Goal: Information Seeking & Learning: Learn about a topic

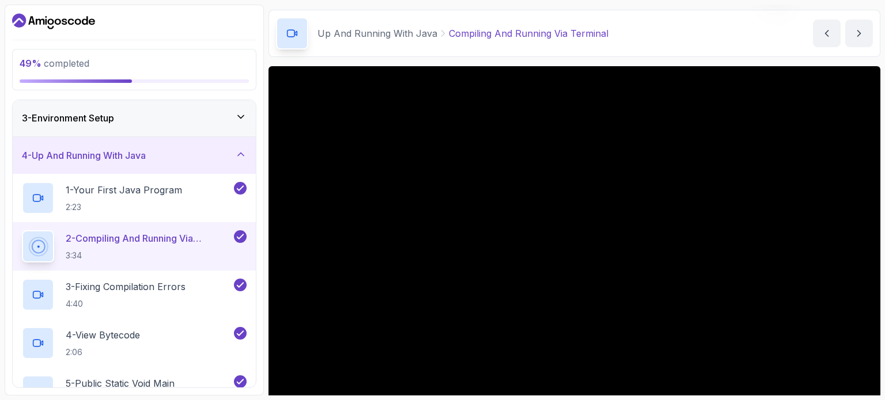
scroll to position [36, 0]
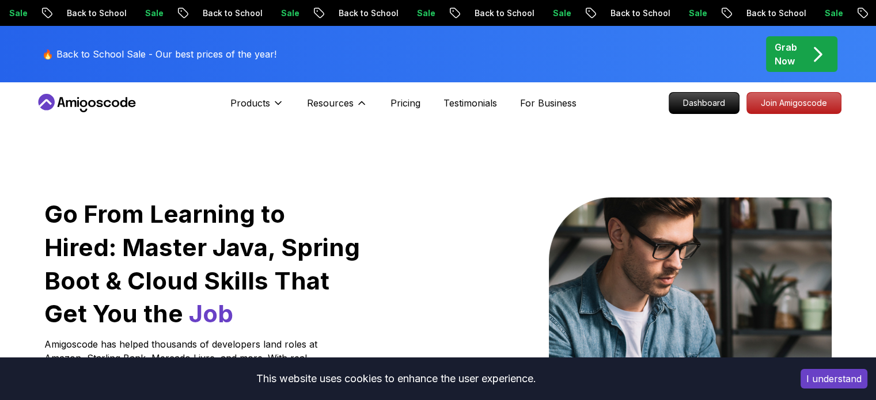
click at [323, 95] on div "Resources Resources Team Meet our awesome team members Blog The latest industry…" at bounding box center [337, 103] width 61 height 23
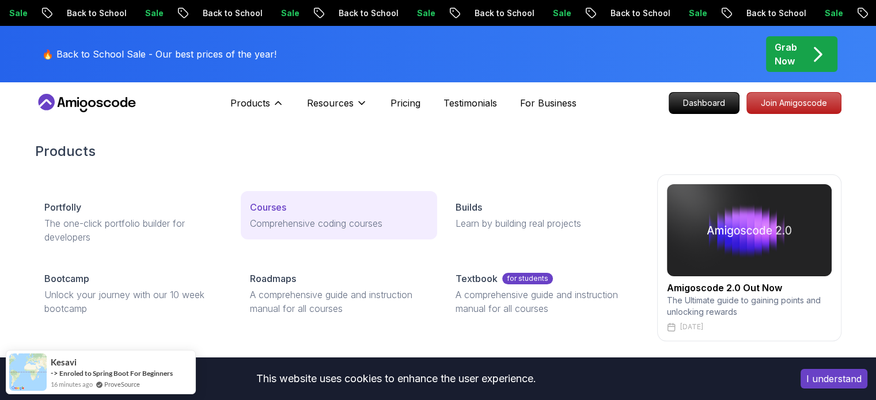
click at [271, 216] on link "Courses Comprehensive coding courses" at bounding box center [339, 215] width 196 height 48
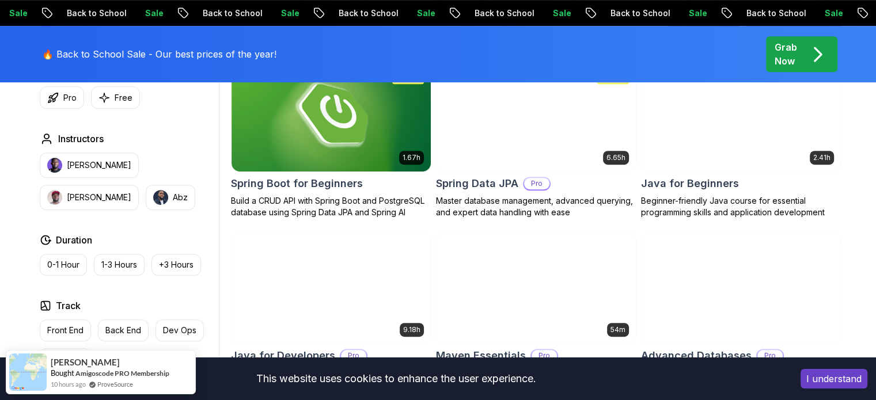
scroll to position [569, 0]
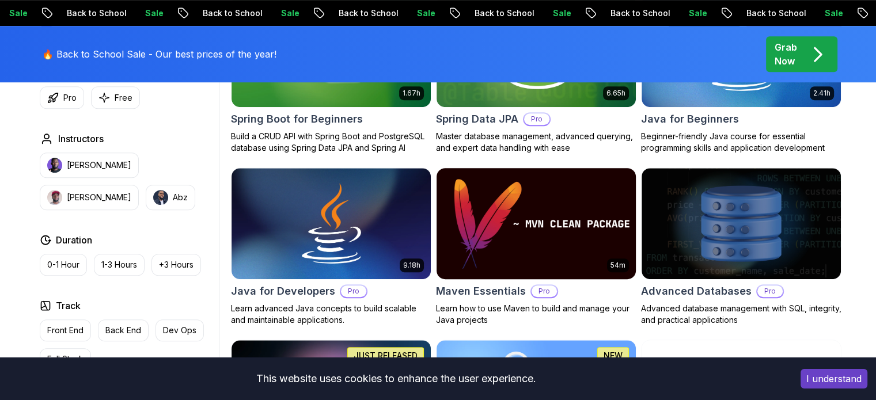
scroll to position [634, 0]
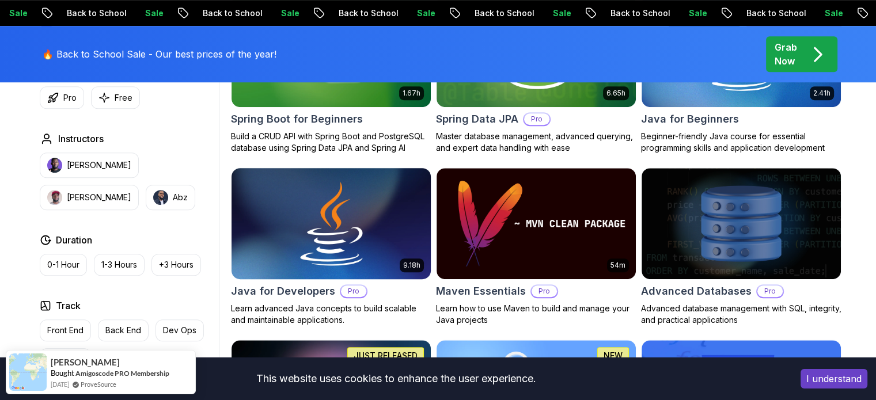
click at [388, 226] on img at bounding box center [330, 223] width 209 height 117
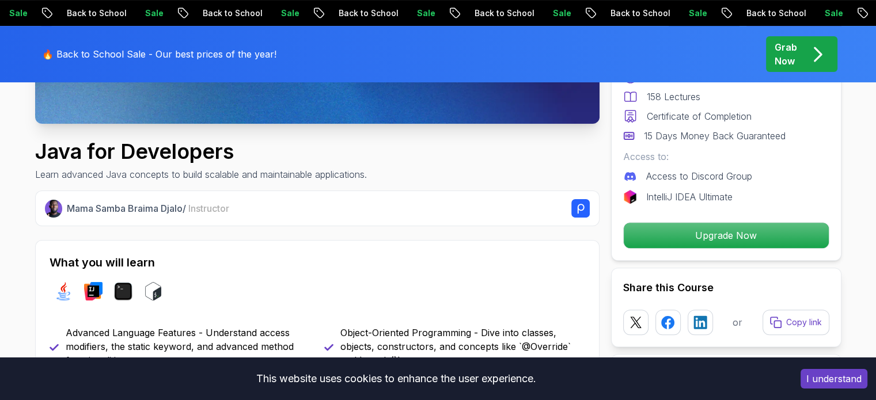
scroll to position [346, 0]
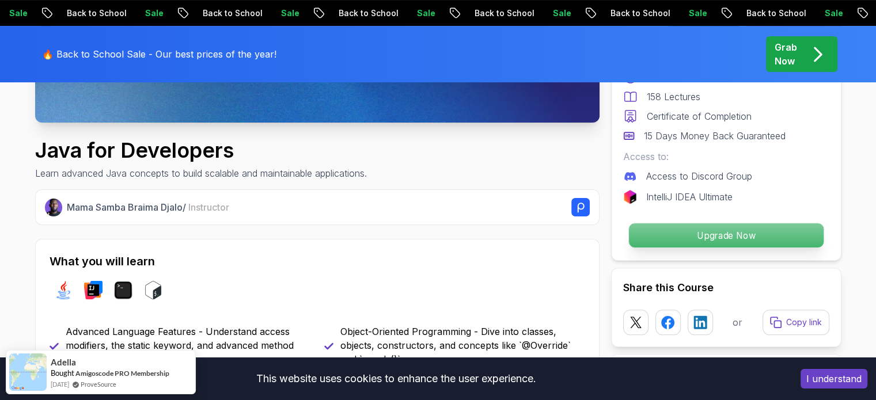
click at [705, 239] on p "Upgrade Now" at bounding box center [726, 236] width 195 height 24
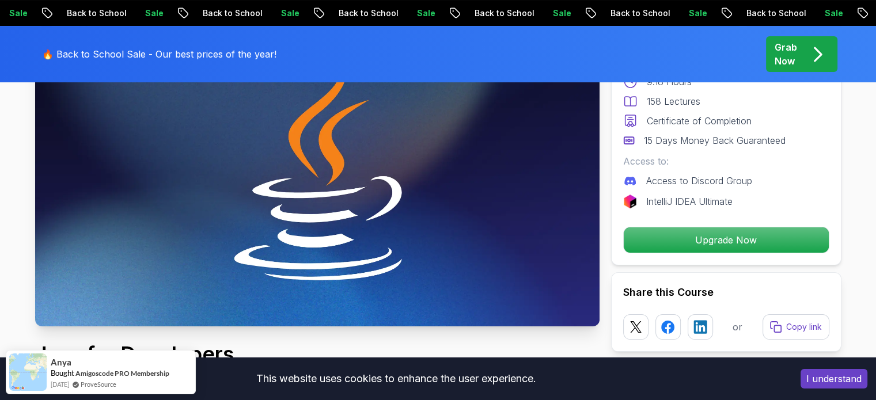
scroll to position [141, 0]
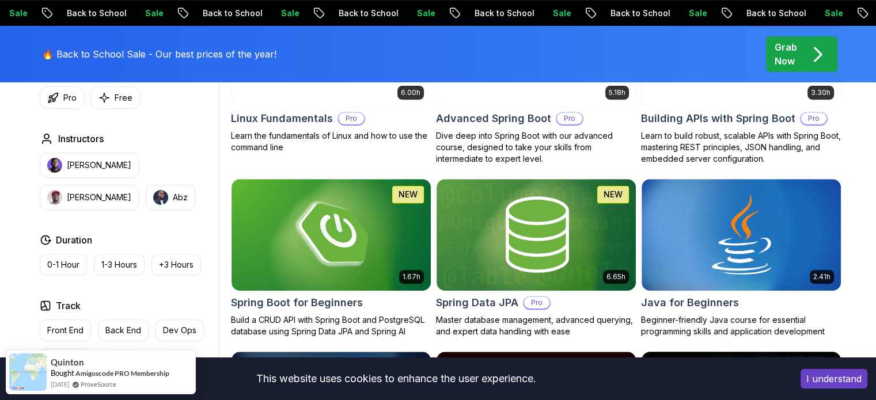
scroll to position [449, 0]
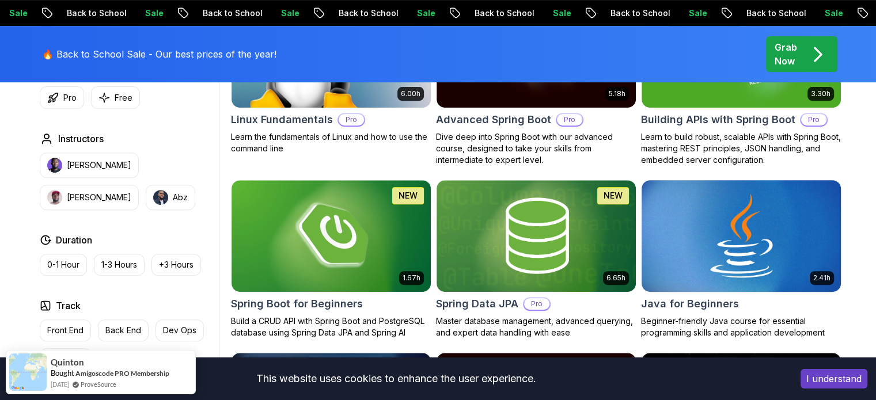
click at [689, 243] on img at bounding box center [741, 235] width 209 height 117
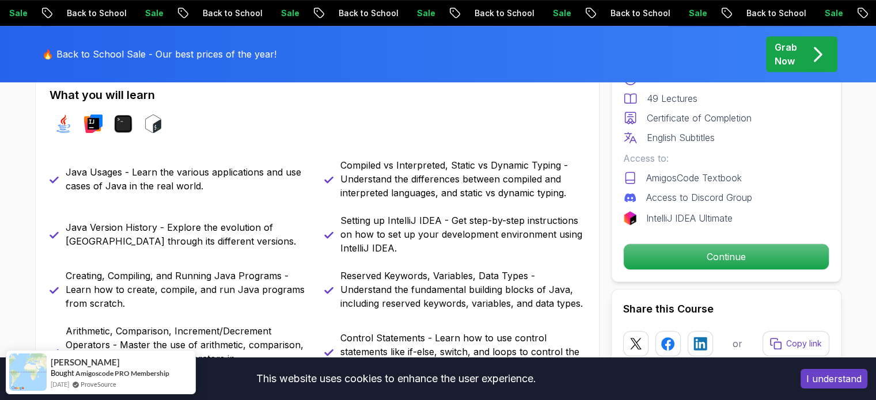
scroll to position [513, 0]
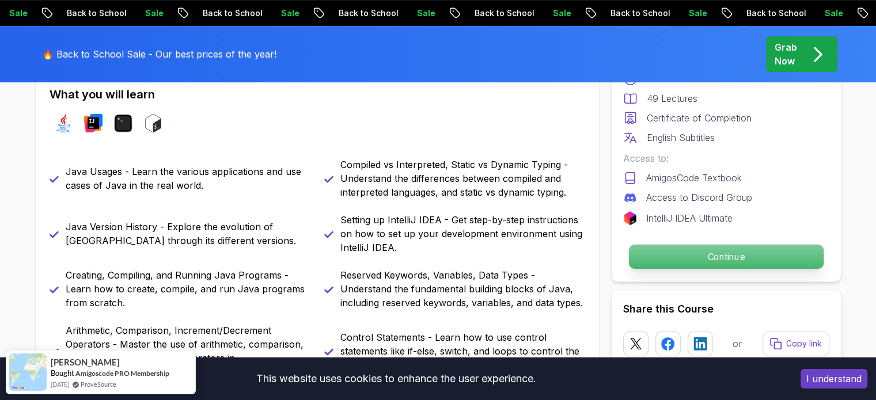
click at [678, 251] on p "Continue" at bounding box center [726, 257] width 195 height 24
click at [654, 254] on p "Continue" at bounding box center [726, 257] width 195 height 24
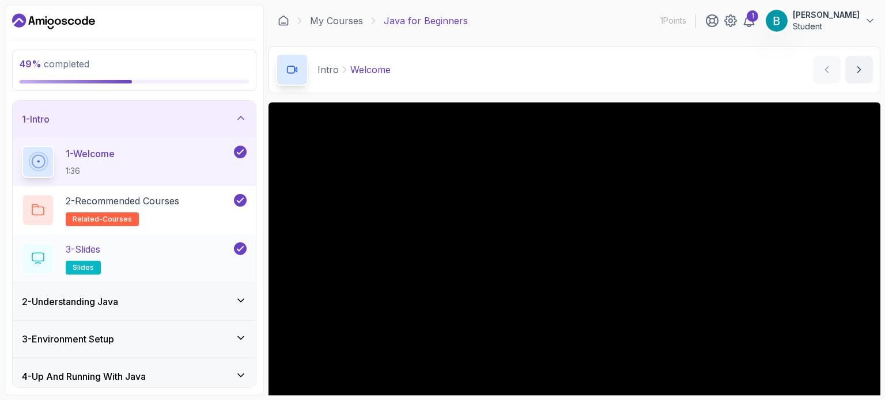
scroll to position [118, 0]
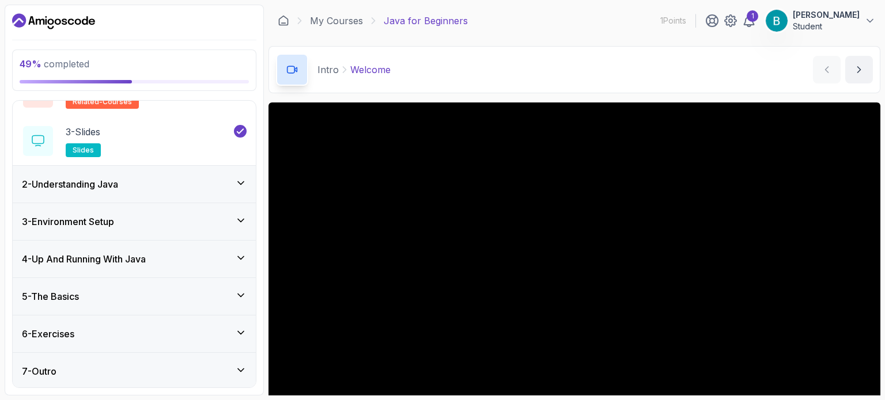
click at [221, 275] on div "4 - Up And Running With Java" at bounding box center [134, 259] width 243 height 37
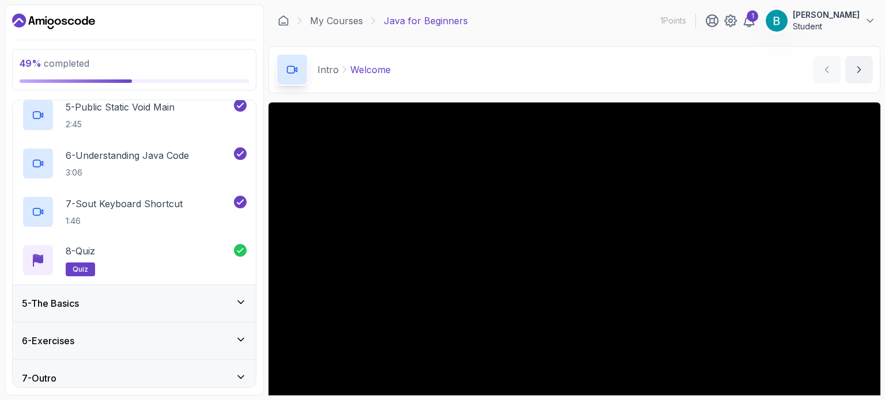
scroll to position [360, 0]
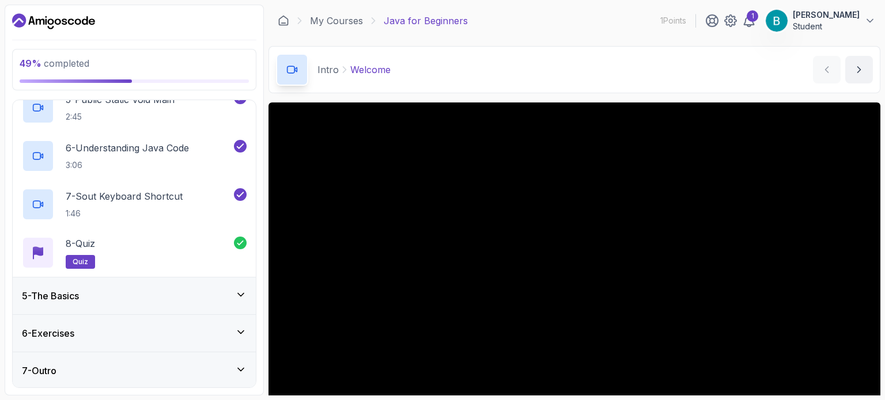
click at [230, 297] on div "5 - The Basics" at bounding box center [134, 296] width 225 height 14
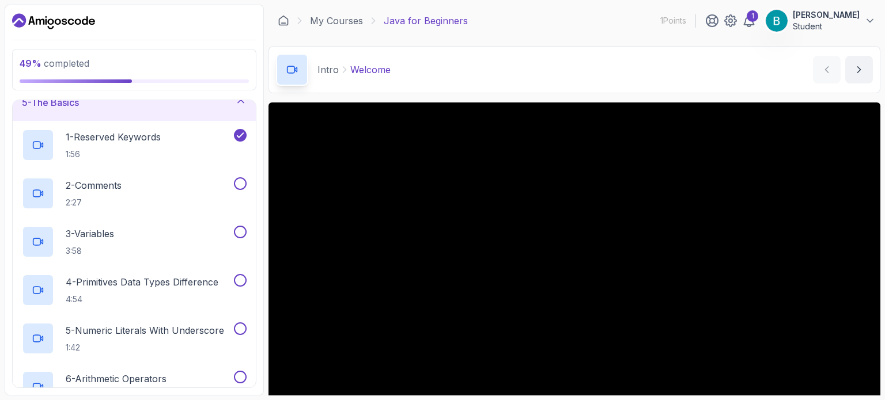
scroll to position [184, 0]
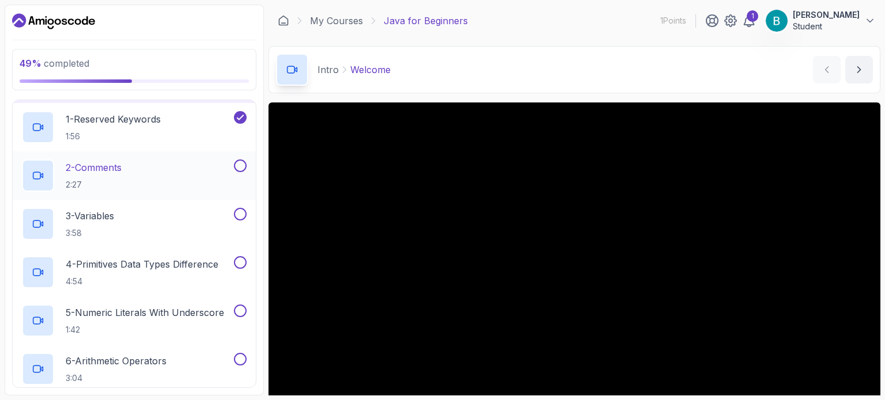
click at [240, 168] on button at bounding box center [240, 166] width 13 height 13
click at [242, 214] on button at bounding box center [240, 214] width 13 height 13
click at [205, 262] on p "4 - Primitives Data Types Difference" at bounding box center [142, 265] width 153 height 14
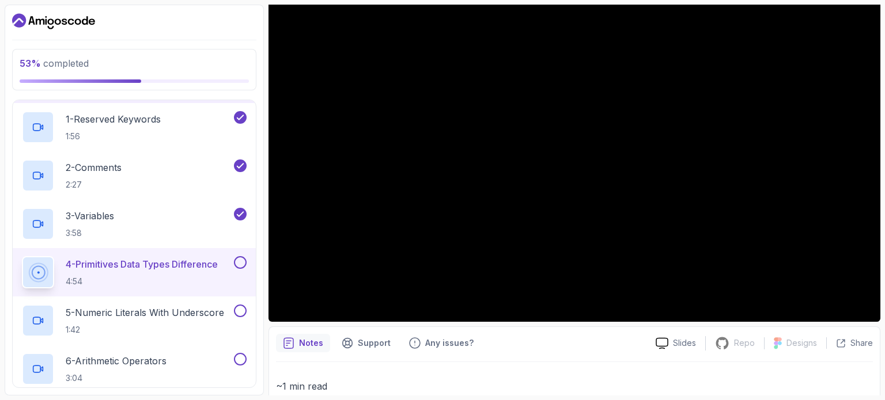
scroll to position [119, 0]
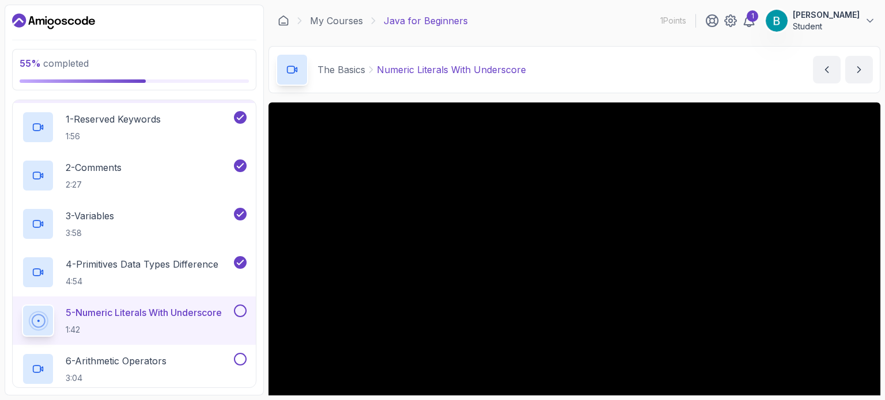
scroll to position [130, 0]
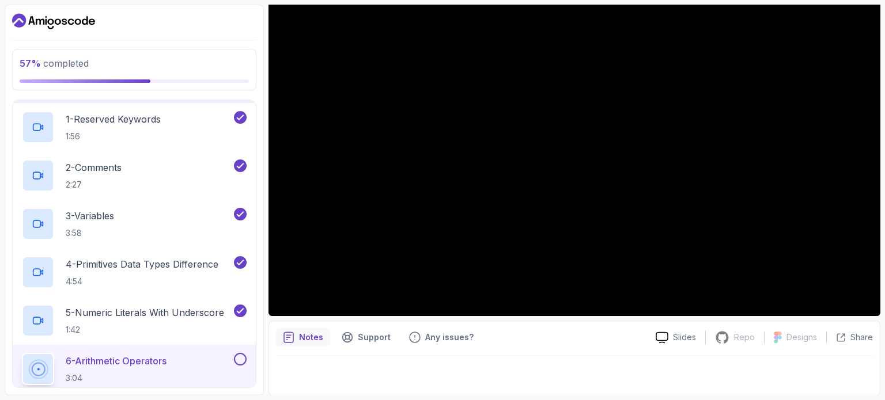
scroll to position [436, 0]
